Goal: Task Accomplishment & Management: Manage account settings

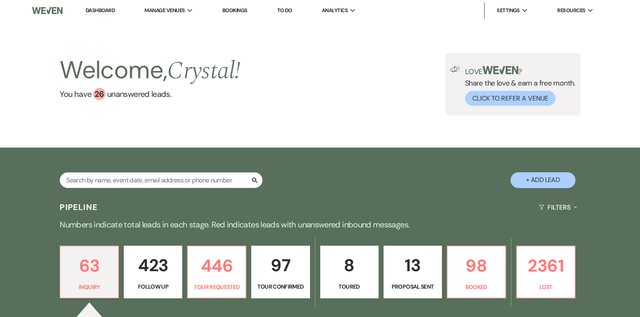
click at [241, 9] on link "Bookings" at bounding box center [234, 10] width 25 height 7
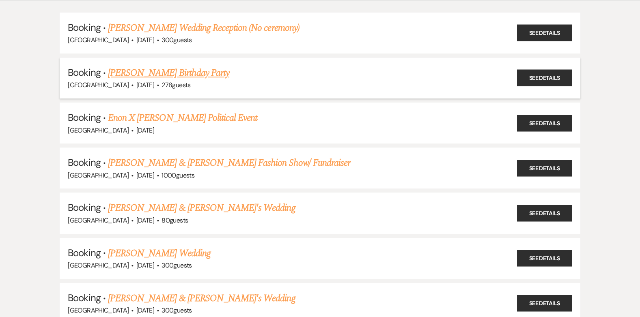
scroll to position [81, 0]
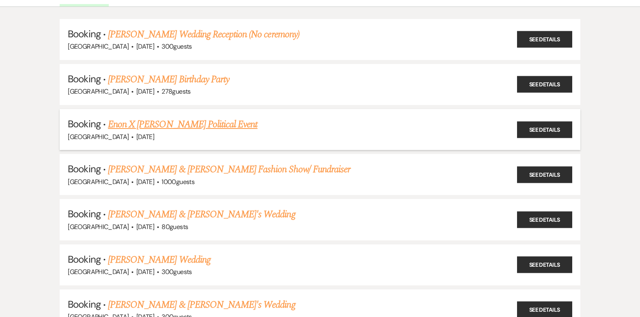
click at [221, 126] on link "Enon X Helen Willis Political Event" at bounding box center [182, 124] width 149 height 15
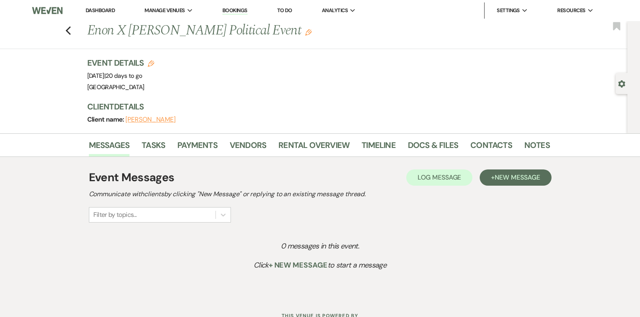
click at [154, 62] on use "button" at bounding box center [151, 63] width 6 height 6
select select "637"
select select "false"
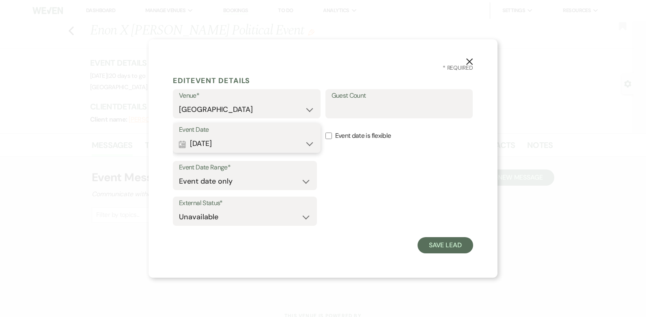
click at [310, 141] on button "Calendar Sep 11, 2025 Expand" at bounding box center [246, 144] width 135 height 16
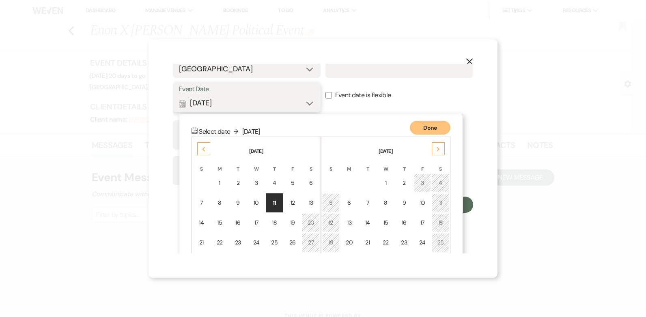
scroll to position [92, 0]
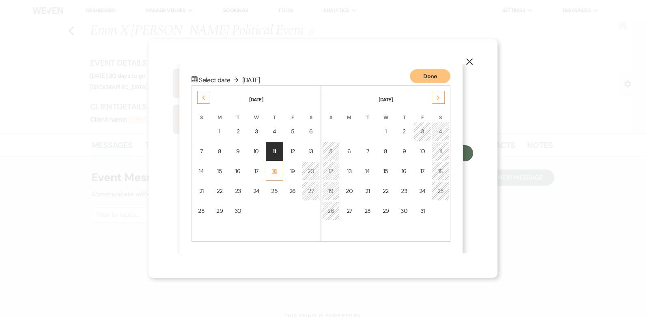
click at [276, 172] on div "18" at bounding box center [274, 171] width 7 height 9
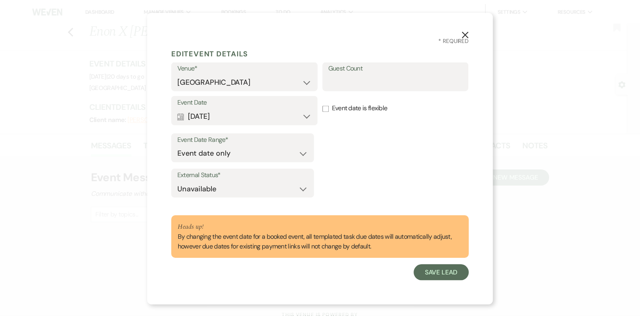
scroll to position [0, 0]
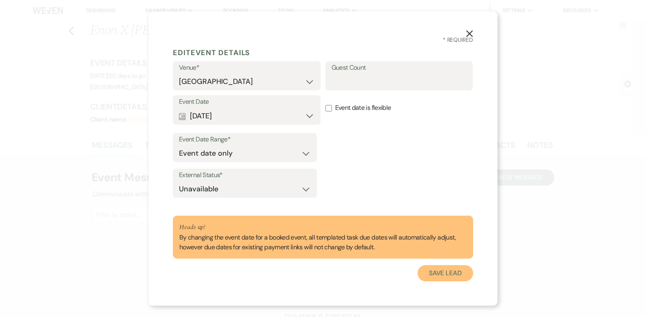
click at [453, 274] on button "Save Lead" at bounding box center [445, 273] width 56 height 16
